Goal: Task Accomplishment & Management: Manage account settings

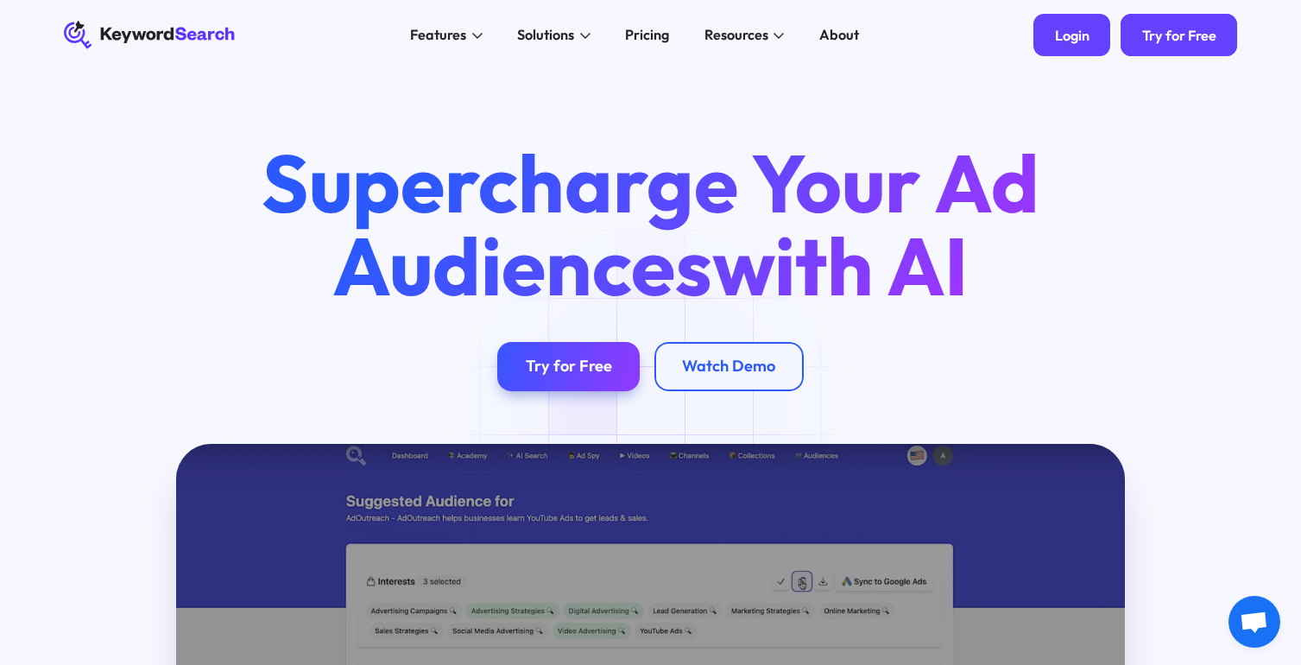
click at [1070, 37] on div "Login" at bounding box center [1072, 35] width 35 height 17
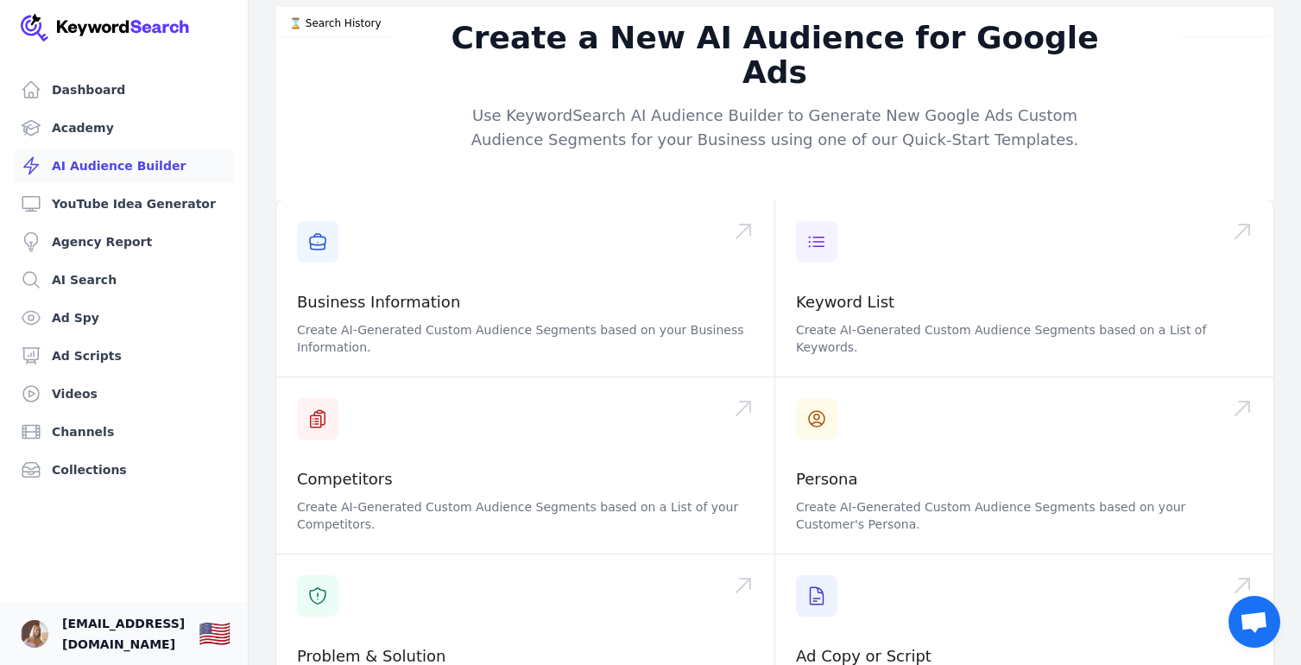
click at [132, 640] on span "[EMAIL_ADDRESS][DOMAIN_NAME]" at bounding box center [123, 633] width 123 height 41
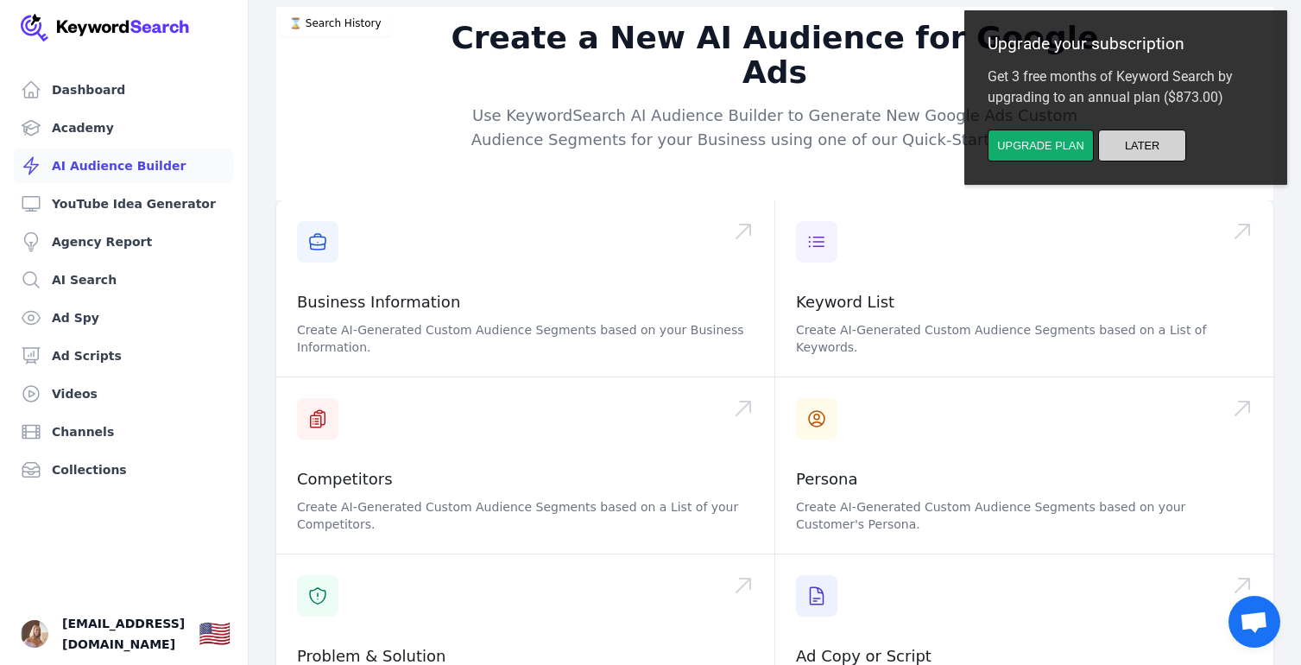
click at [1149, 153] on button "Later" at bounding box center [1142, 146] width 88 height 32
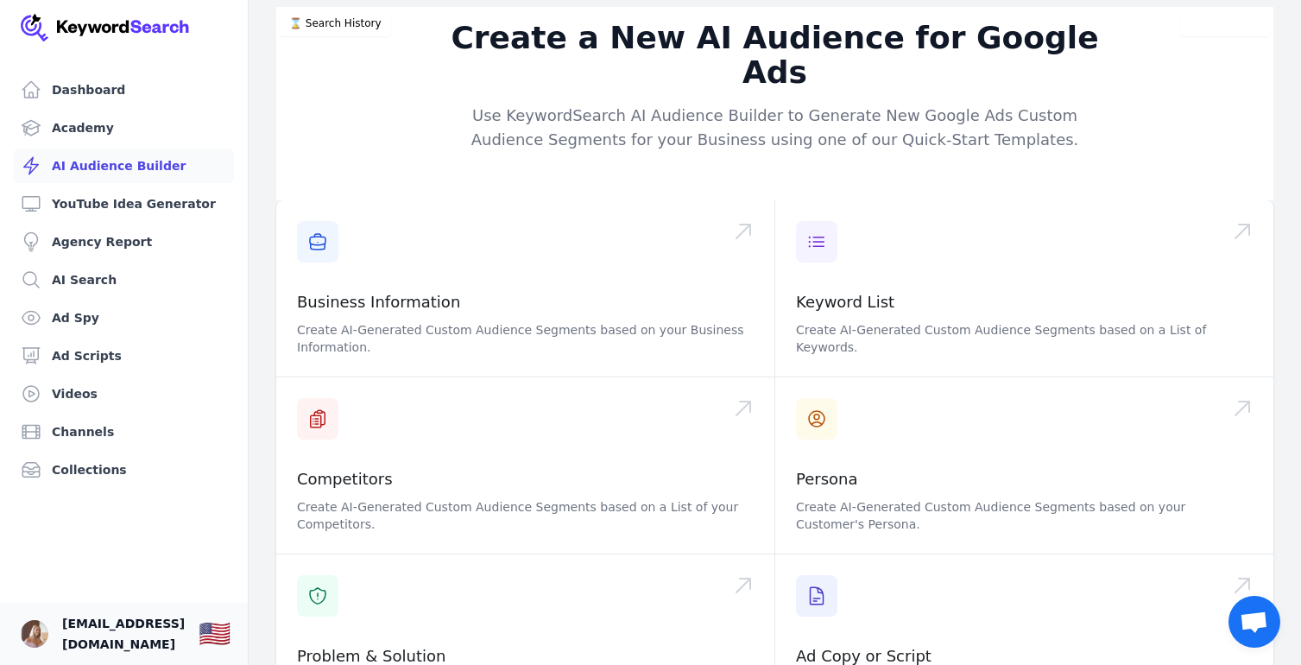
click at [113, 643] on span "[EMAIL_ADDRESS][DOMAIN_NAME]" at bounding box center [123, 633] width 123 height 41
click at [13, 641] on link "Your profile [EMAIL_ADDRESS][DOMAIN_NAME] Show country selector 🇺🇸" at bounding box center [124, 634] width 248 height 62
click at [28, 636] on img "Open user button" at bounding box center [35, 634] width 28 height 28
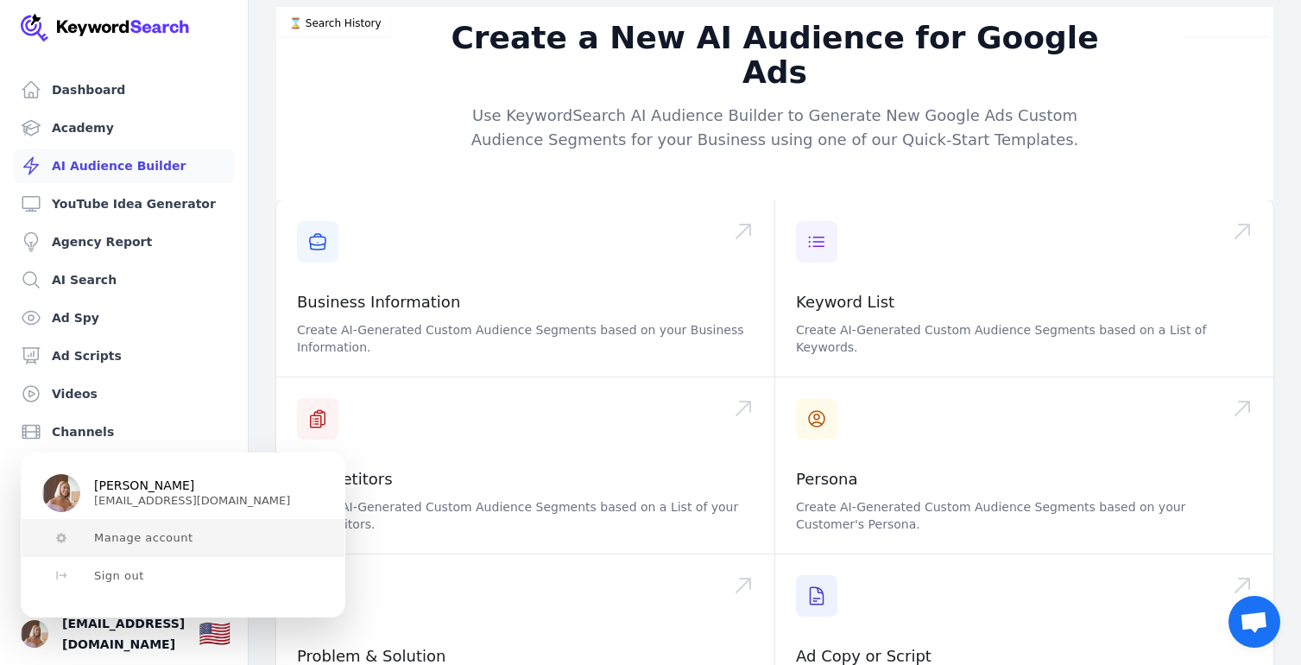
click at [153, 540] on span "Manage account" at bounding box center [143, 538] width 99 height 14
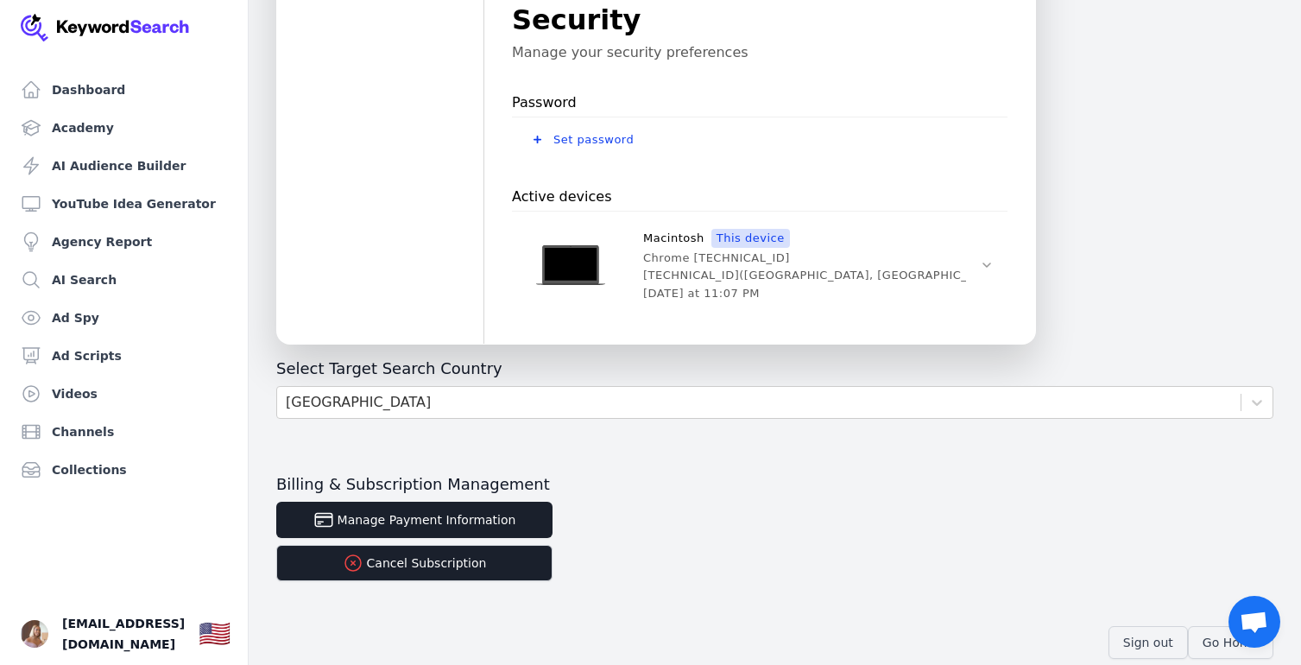
scroll to position [607, 0]
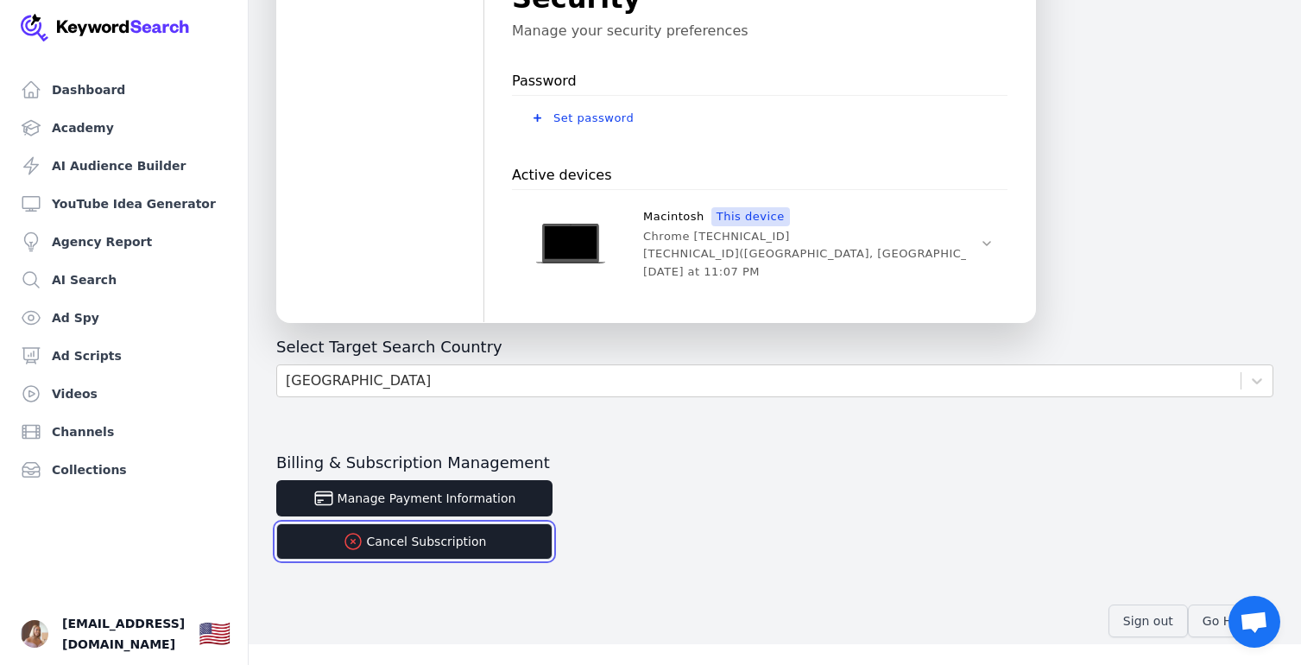
click at [438, 545] on button "Cancel Subscription" at bounding box center [414, 541] width 276 height 36
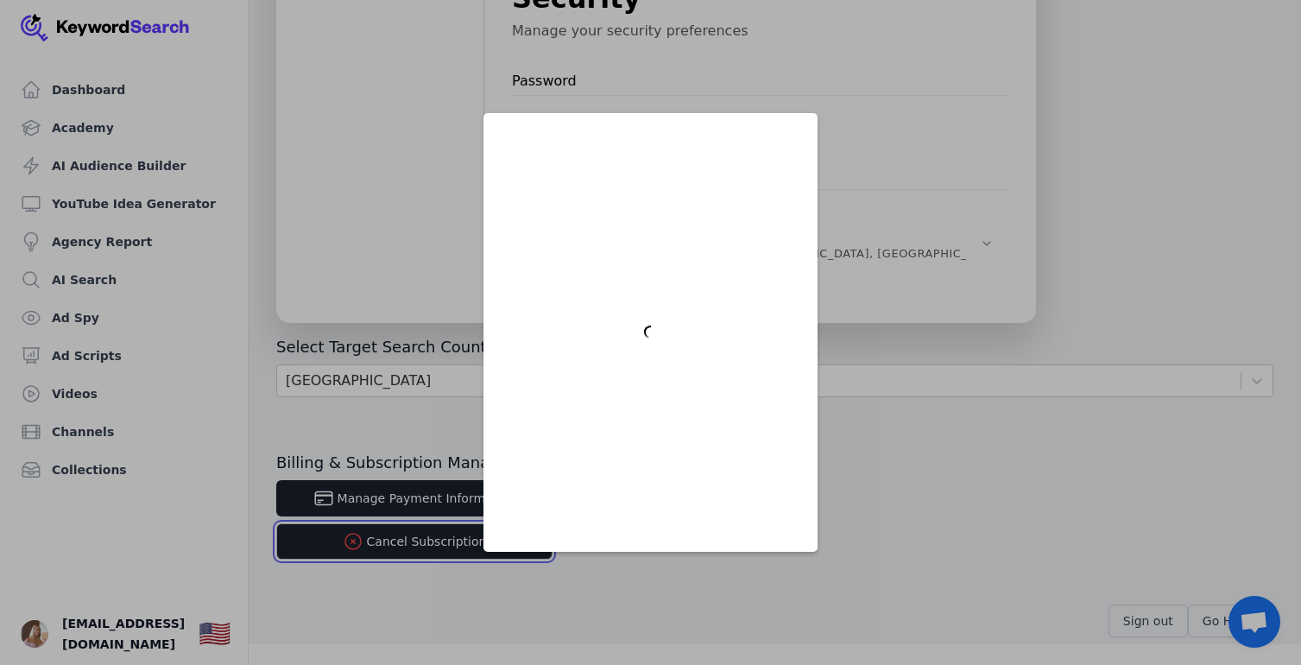
scroll to position [0, 0]
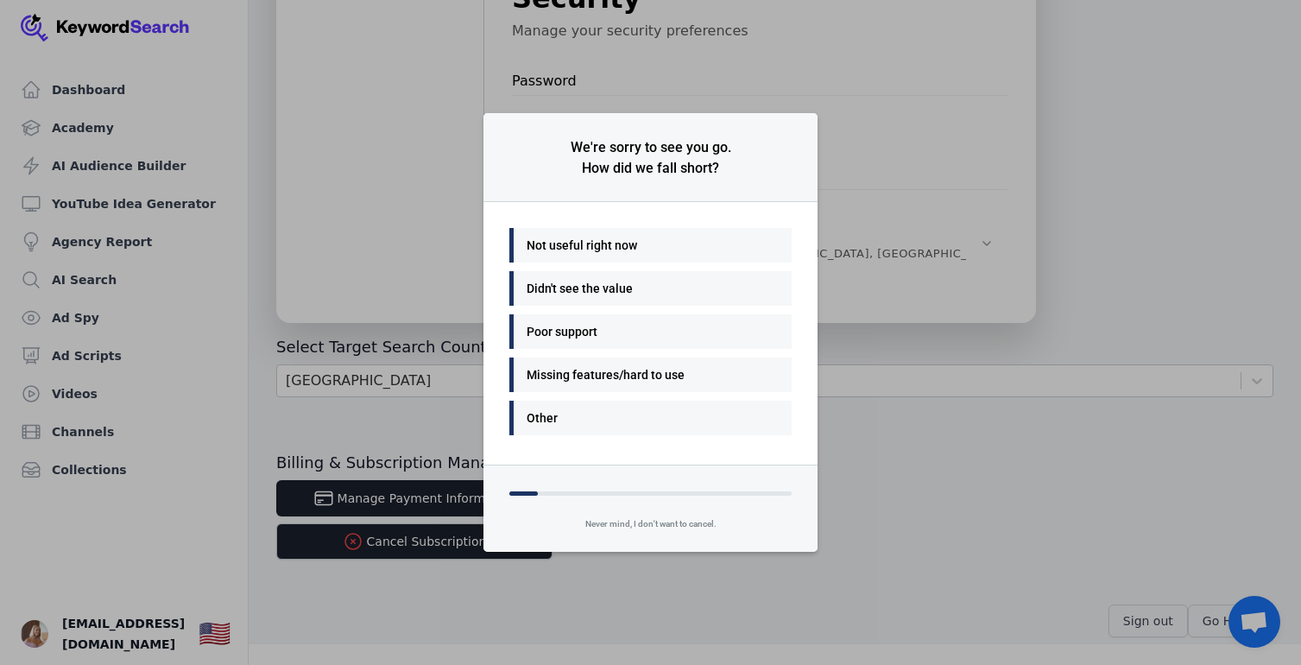
click at [632, 250] on div "Not useful right now" at bounding box center [646, 245] width 239 height 21
click at [588, 383] on div "Easy to use" at bounding box center [646, 374] width 239 height 21
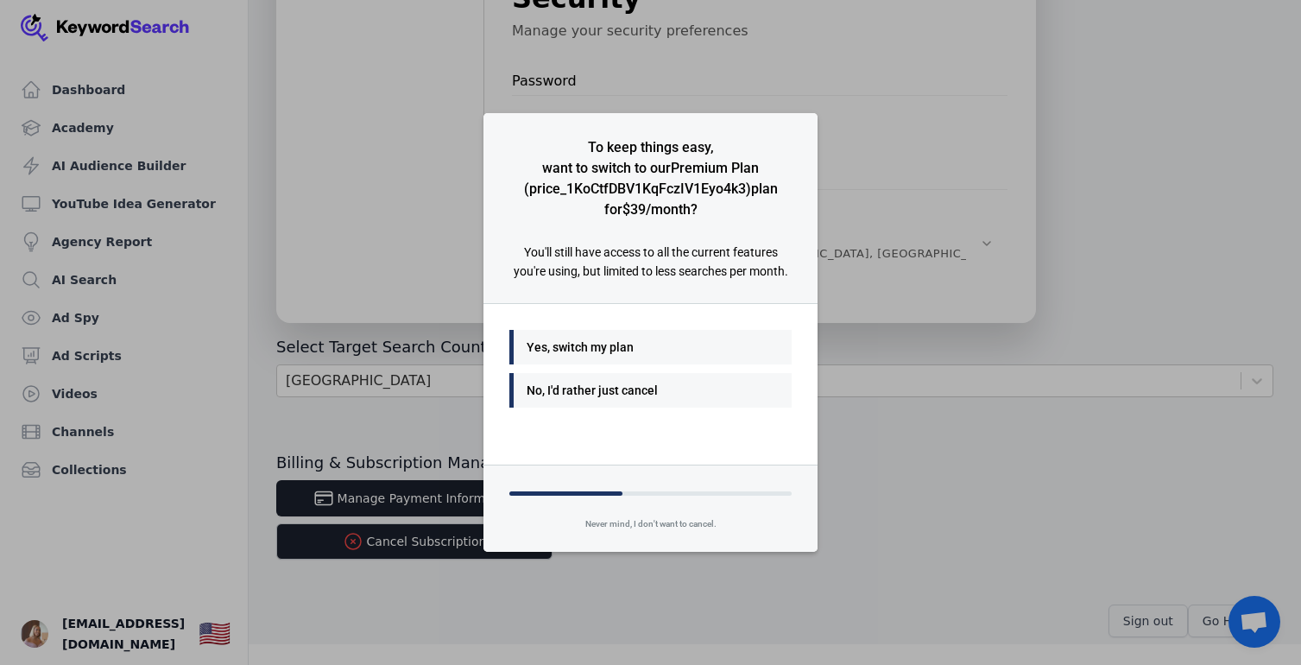
click at [636, 391] on div "No, I'd rather just cancel" at bounding box center [646, 390] width 239 height 21
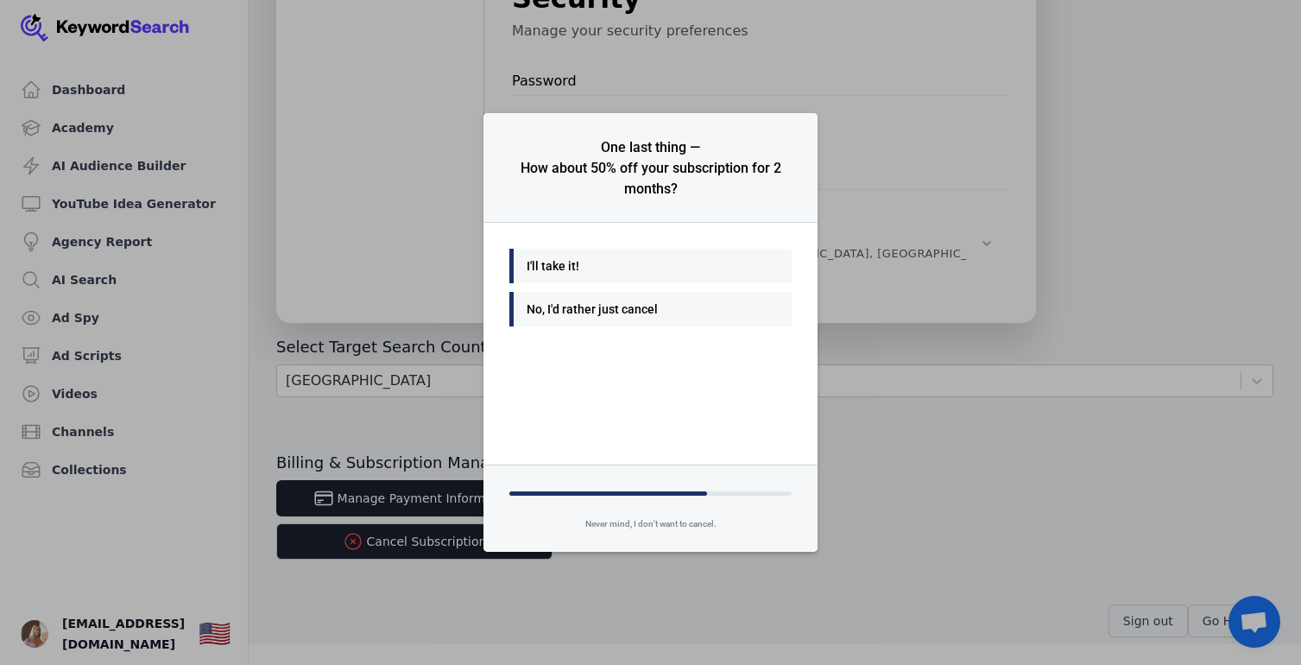
click at [615, 308] on div "No, I'd rather just cancel" at bounding box center [646, 309] width 239 height 21
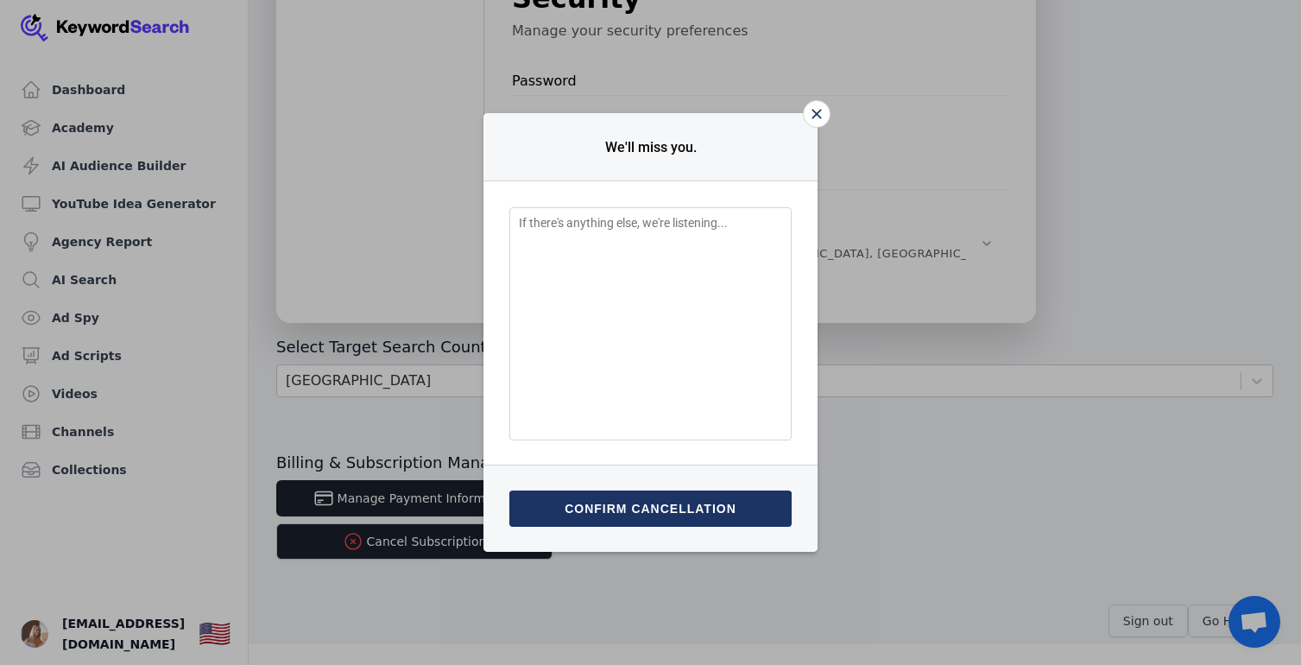
click at [668, 512] on button "Confirm cancellation" at bounding box center [650, 508] width 282 height 36
